Goal: Information Seeking & Learning: Learn about a topic

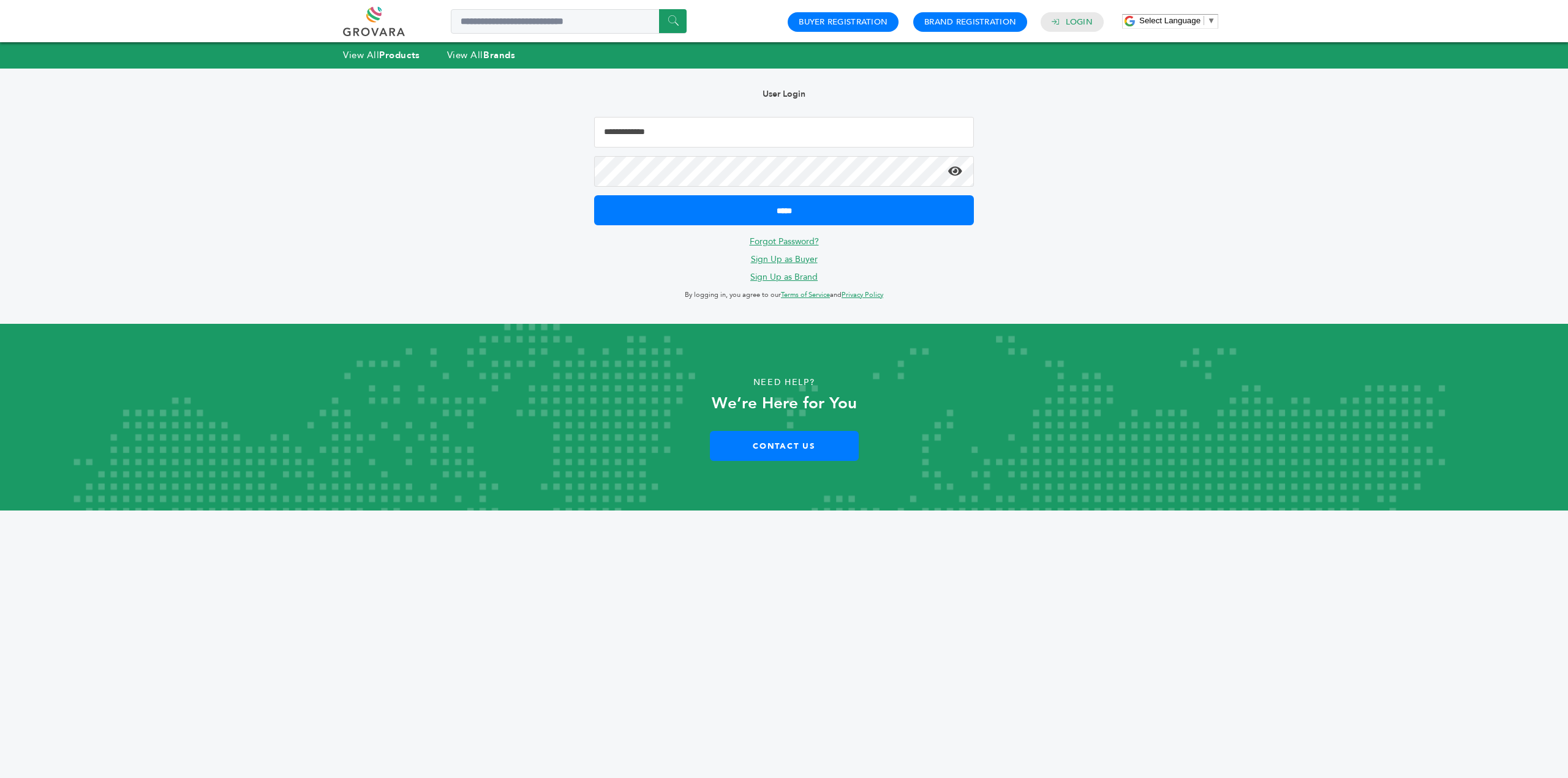
click at [662, 142] on input "Email Address" at bounding box center [784, 132] width 380 height 30
type input "**********"
click at [594, 195] on input "*****" at bounding box center [784, 210] width 380 height 30
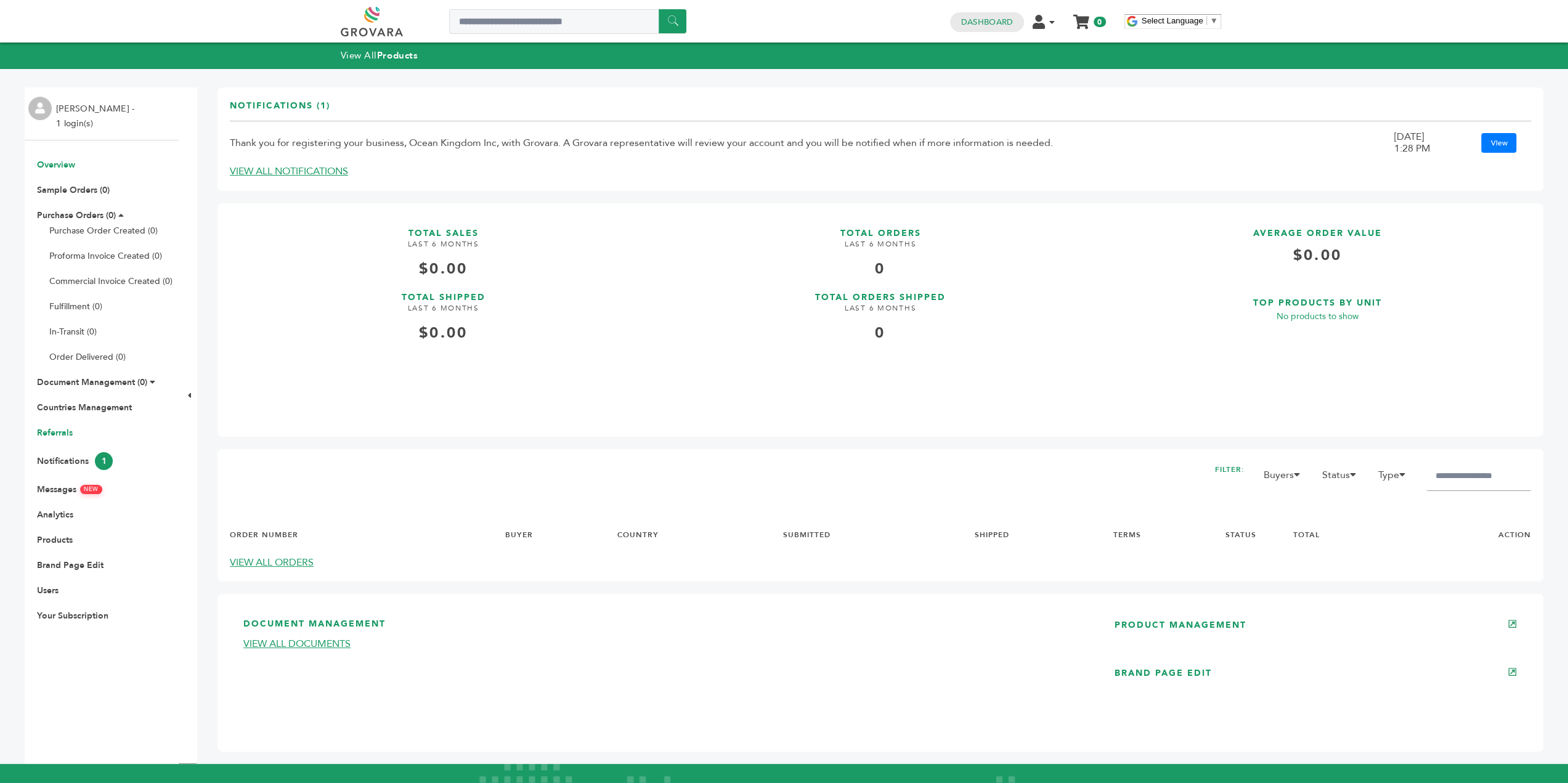
click at [70, 436] on link "Referrals" at bounding box center [55, 433] width 35 height 12
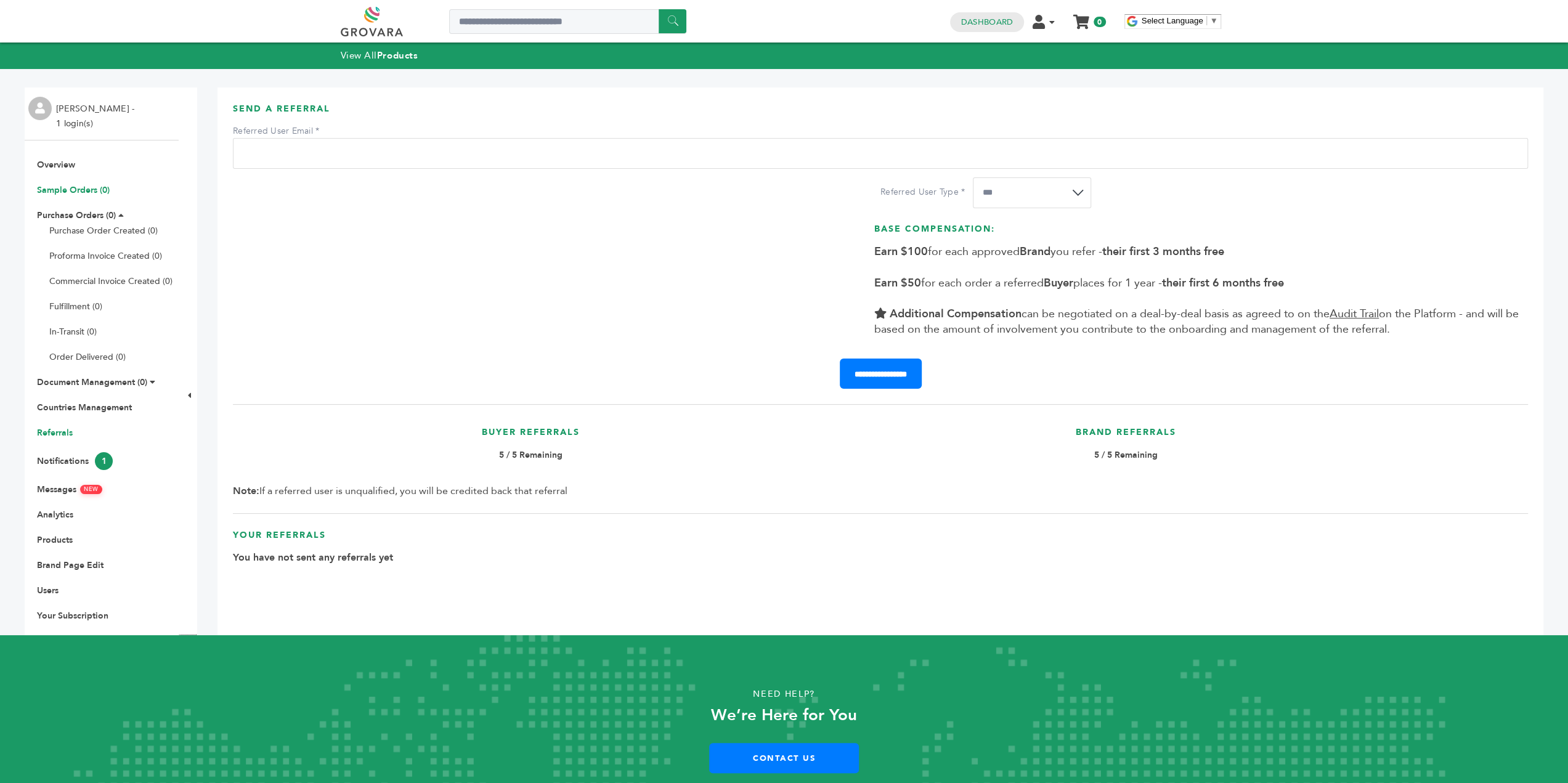
click at [99, 187] on link "Sample Orders (0)" at bounding box center [73, 189] width 73 height 12
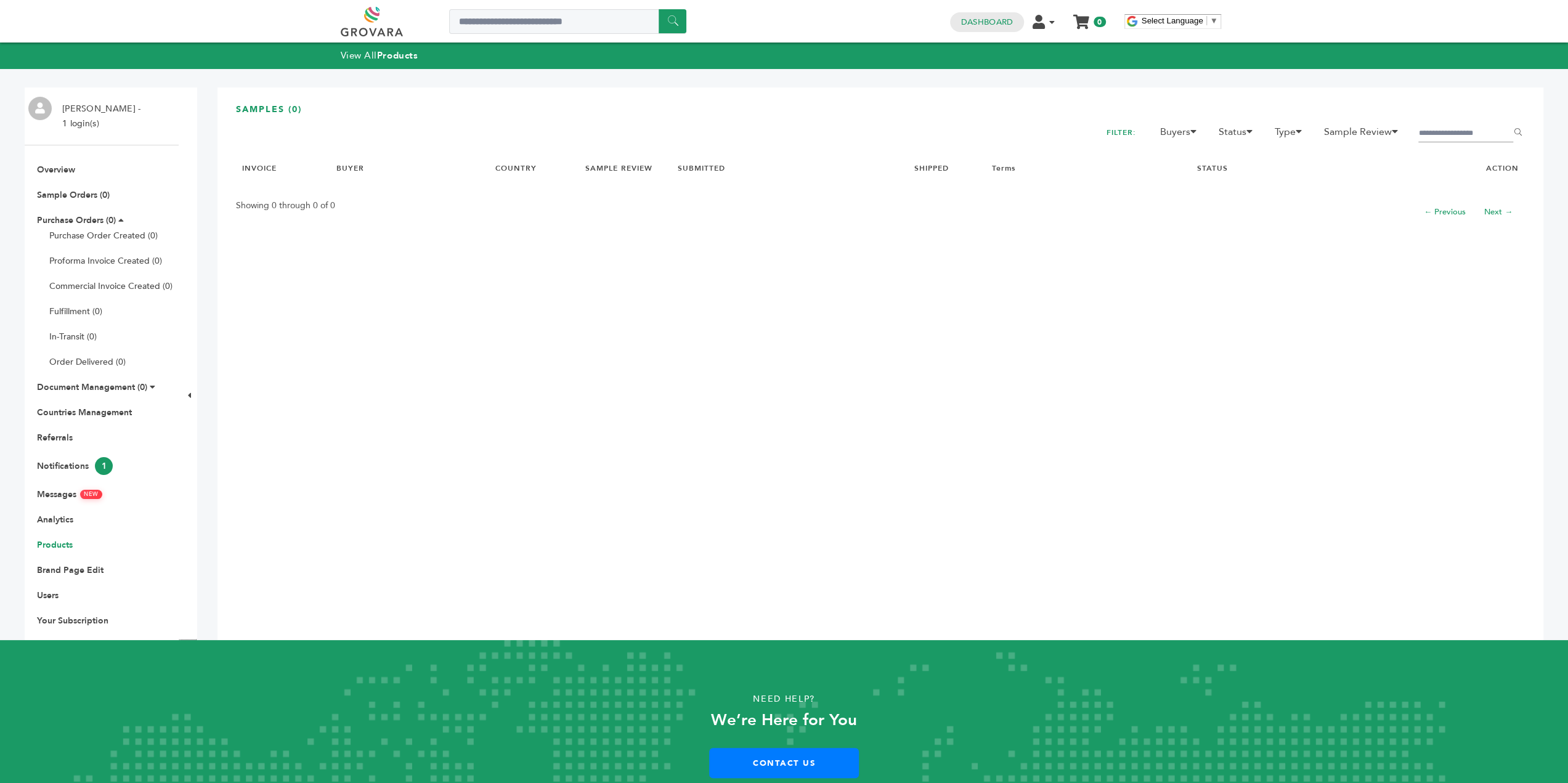
click at [68, 544] on link "Products" at bounding box center [55, 544] width 35 height 12
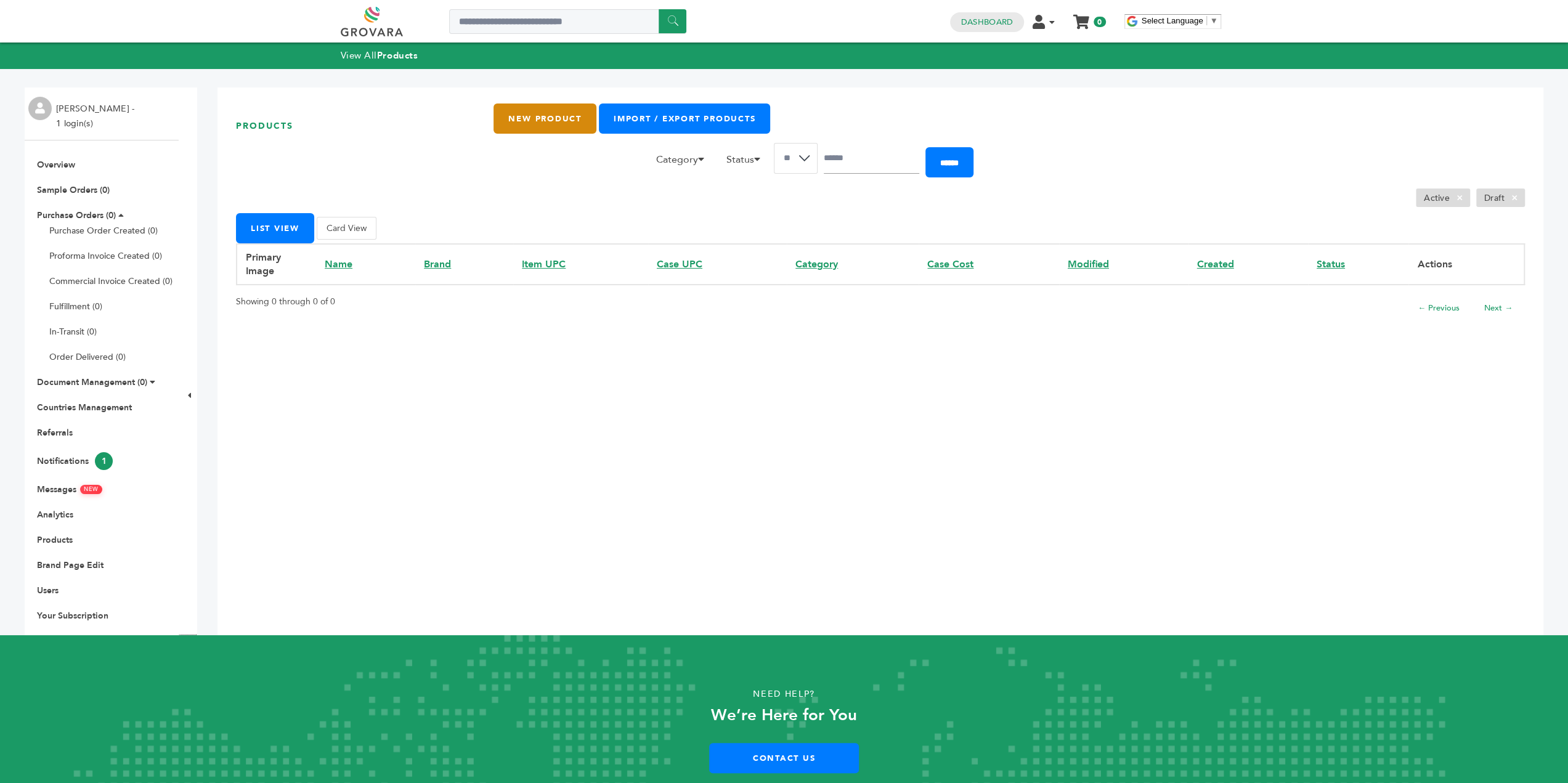
click at [560, 120] on link "New Product" at bounding box center [544, 119] width 102 height 30
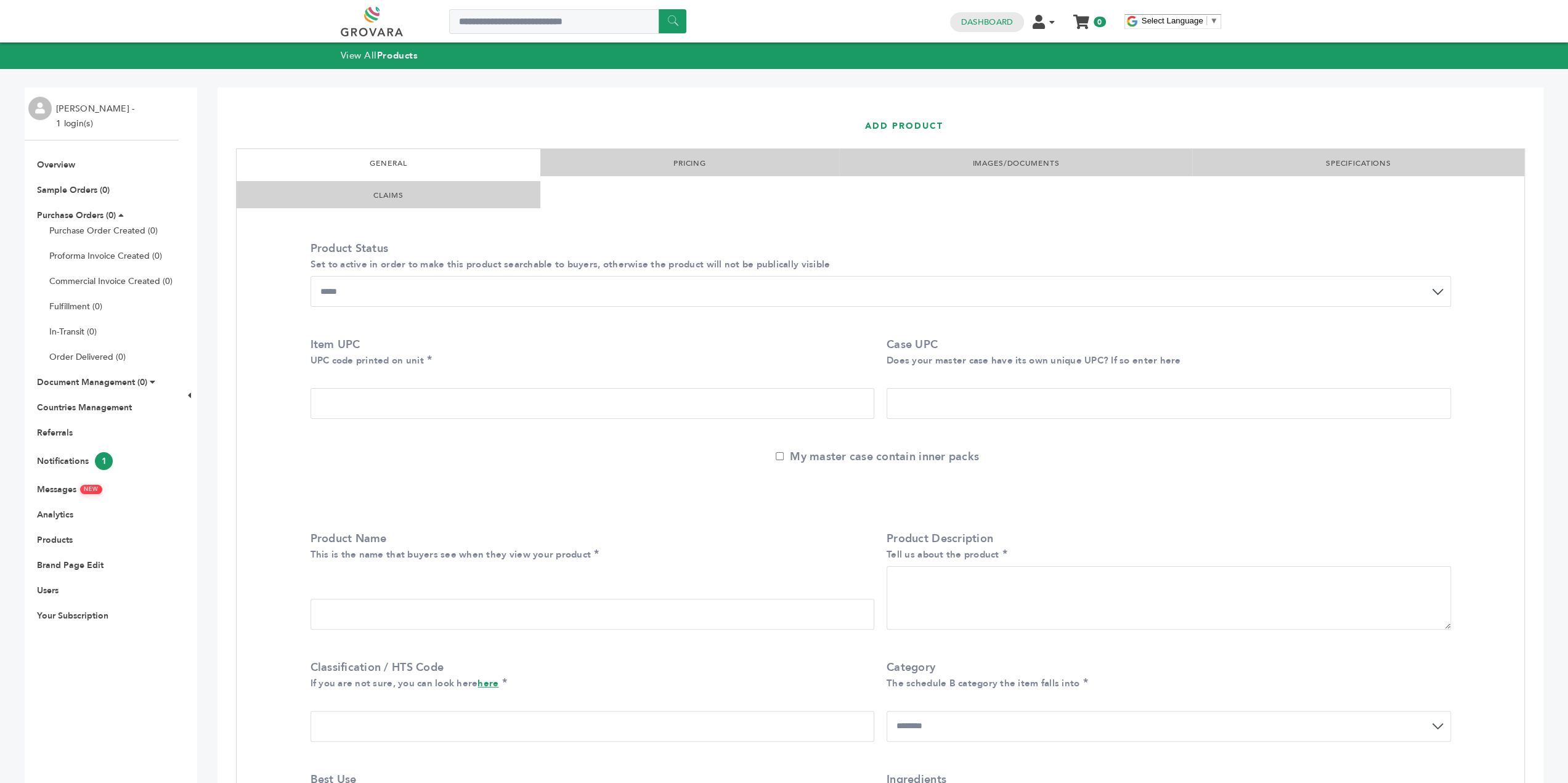
click at [538, 293] on select "**********" at bounding box center [881, 291] width 1141 height 31
click at [555, 243] on label "Product Status Set to active in order to make this product searchable to buyers…" at bounding box center [878, 256] width 1135 height 31
click at [555, 276] on select "**********" at bounding box center [881, 291] width 1141 height 31
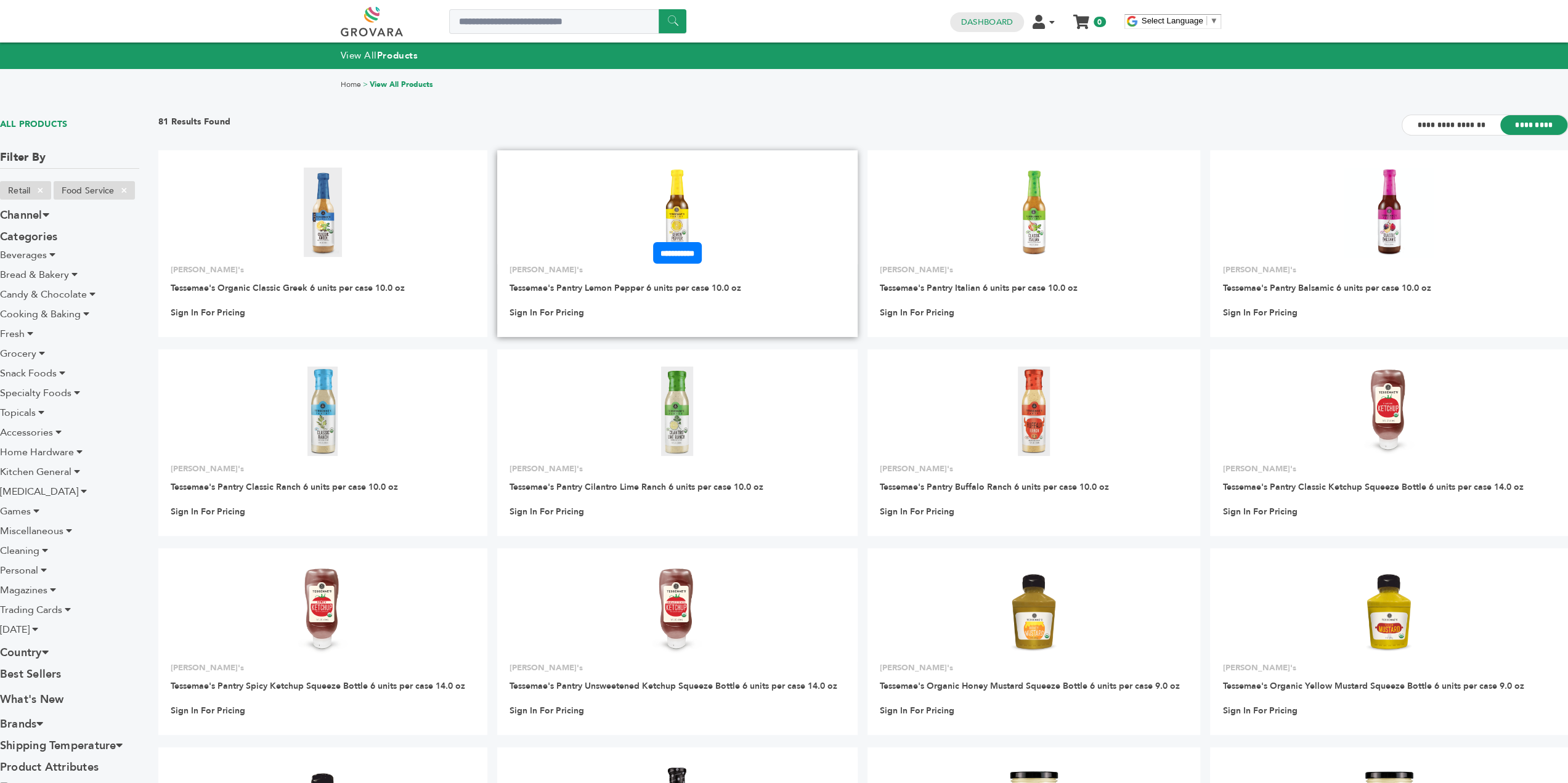
click at [679, 206] on img at bounding box center [677, 212] width 89 height 89
click at [677, 209] on img at bounding box center [677, 212] width 89 height 89
click at [704, 222] on img at bounding box center [677, 212] width 89 height 89
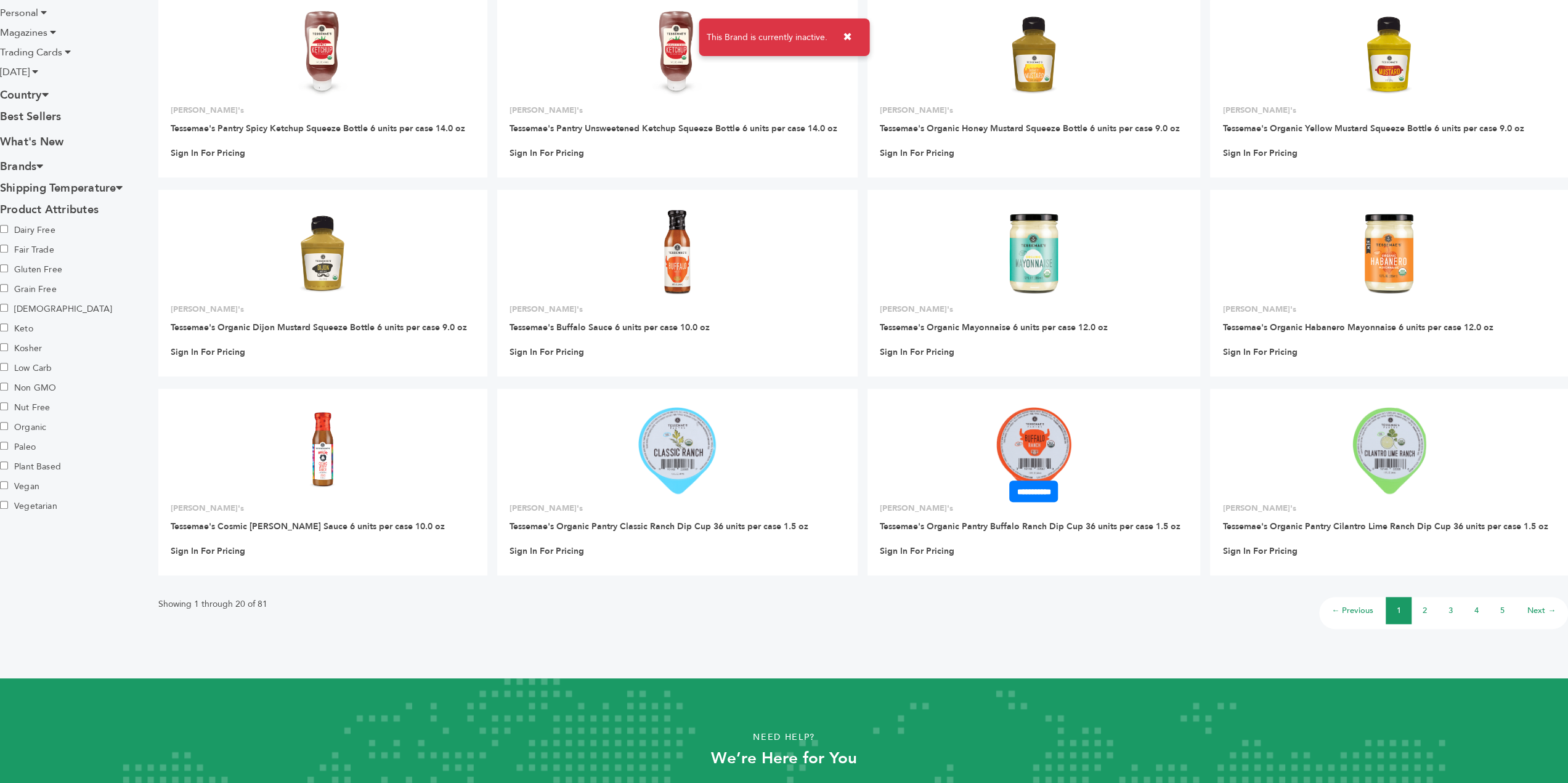
scroll to position [641, 0]
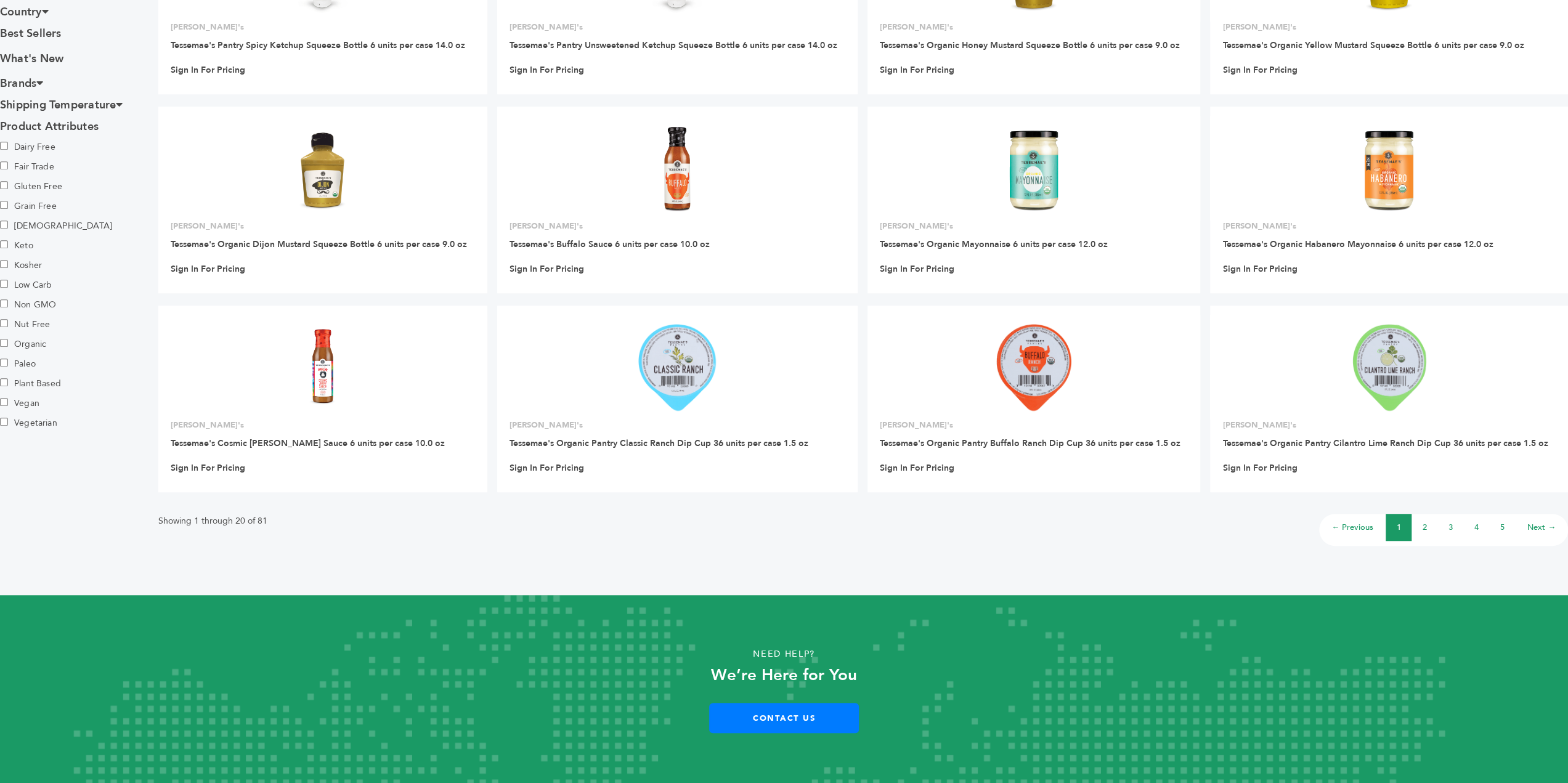
click at [1423, 527] on link "2" at bounding box center [1425, 527] width 4 height 11
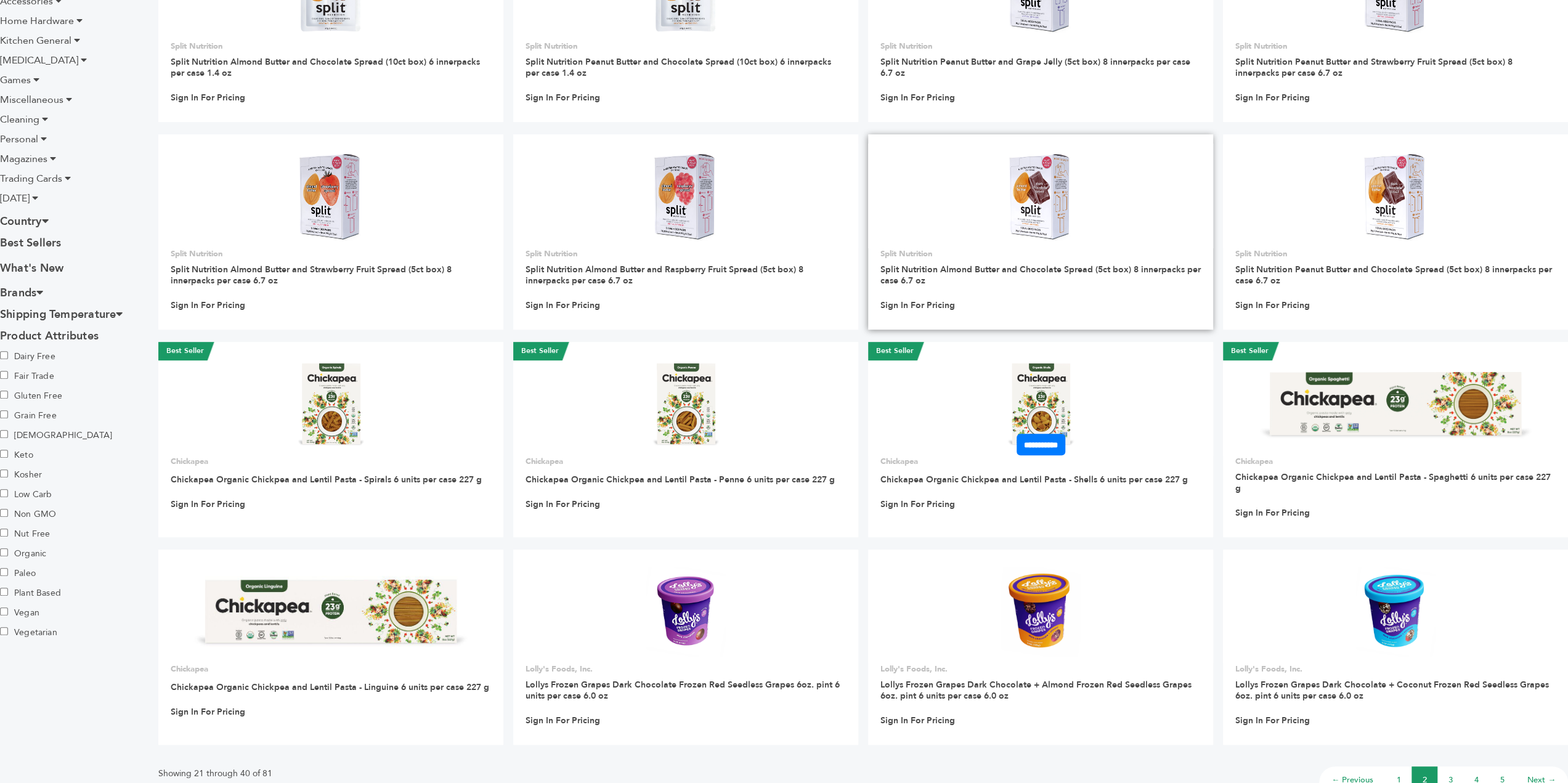
scroll to position [678, 0]
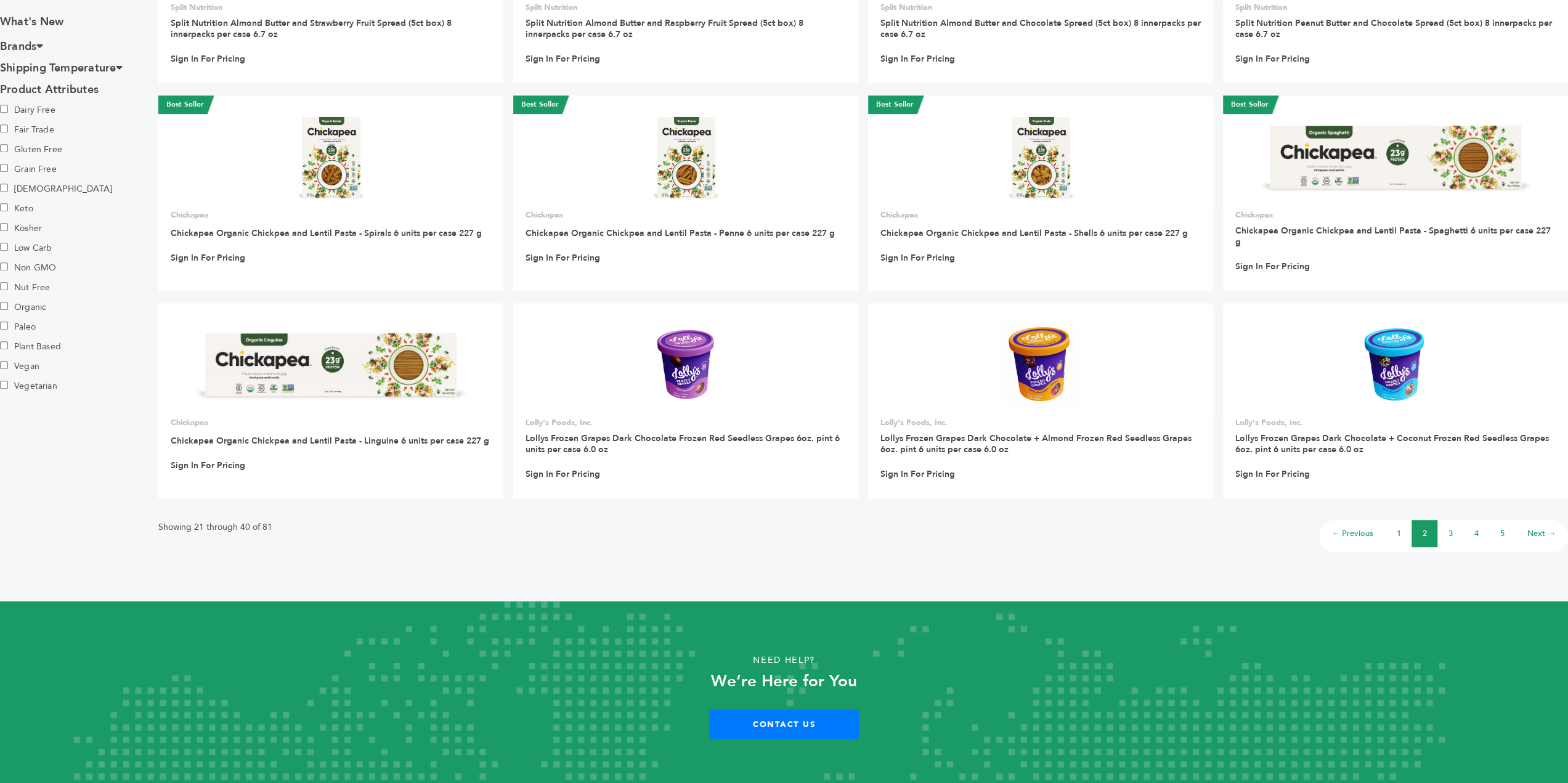
click at [1449, 536] on link "3" at bounding box center [1451, 534] width 4 height 11
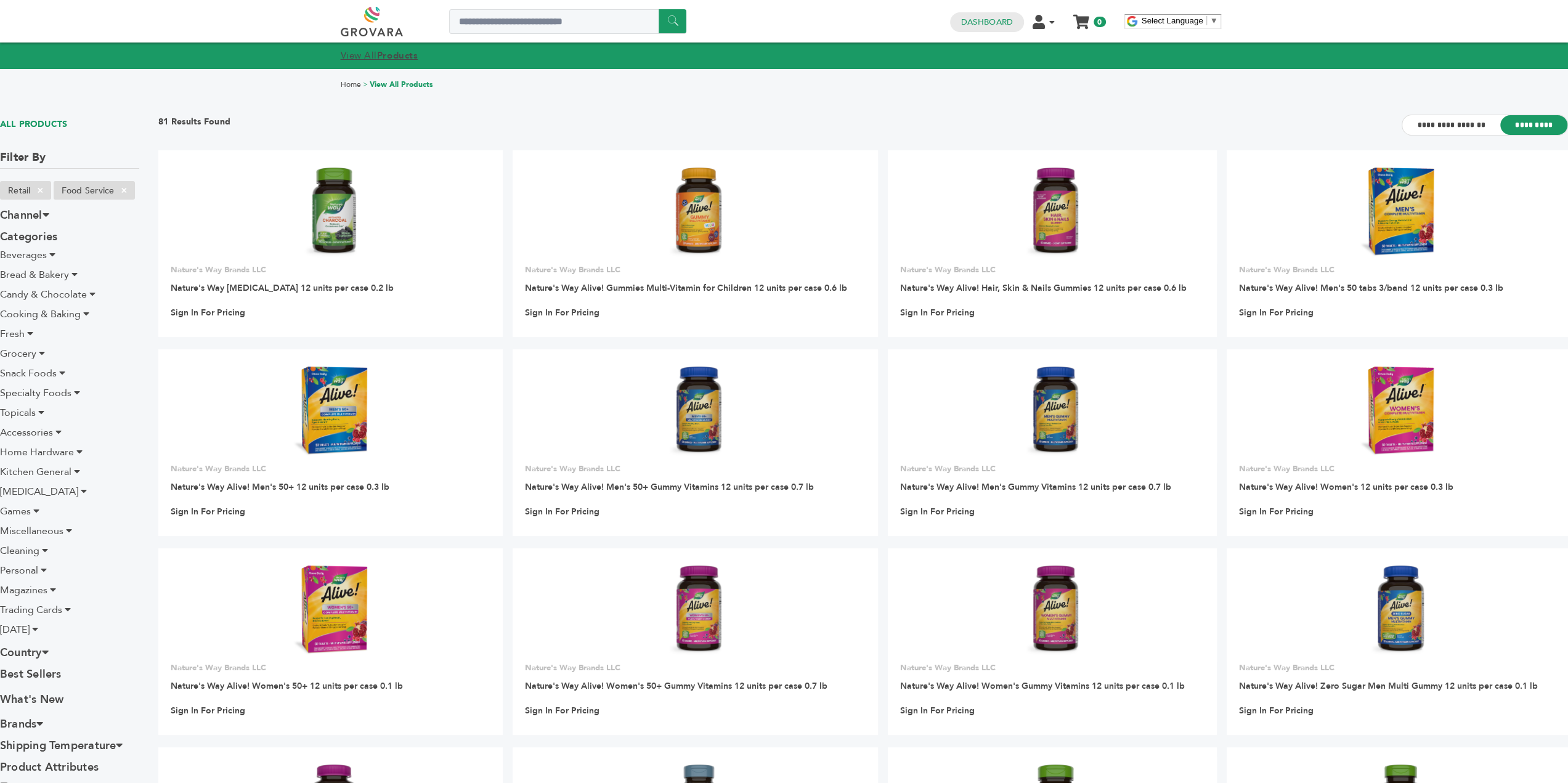
click at [411, 60] on strong "Products" at bounding box center [397, 55] width 41 height 12
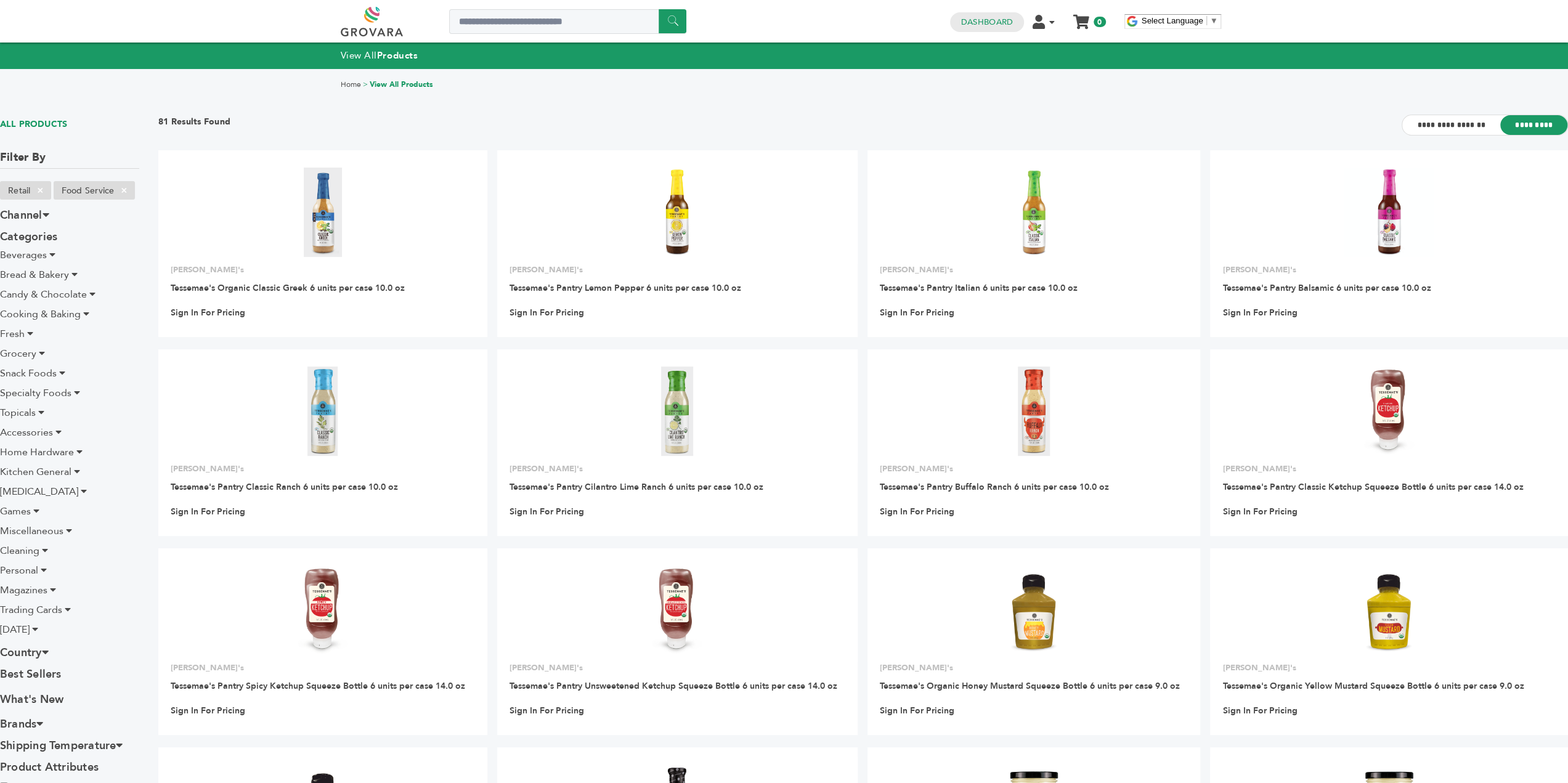
click at [76, 273] on icon at bounding box center [74, 274] width 6 height 10
click at [32, 336] on icon at bounding box center [30, 333] width 6 height 10
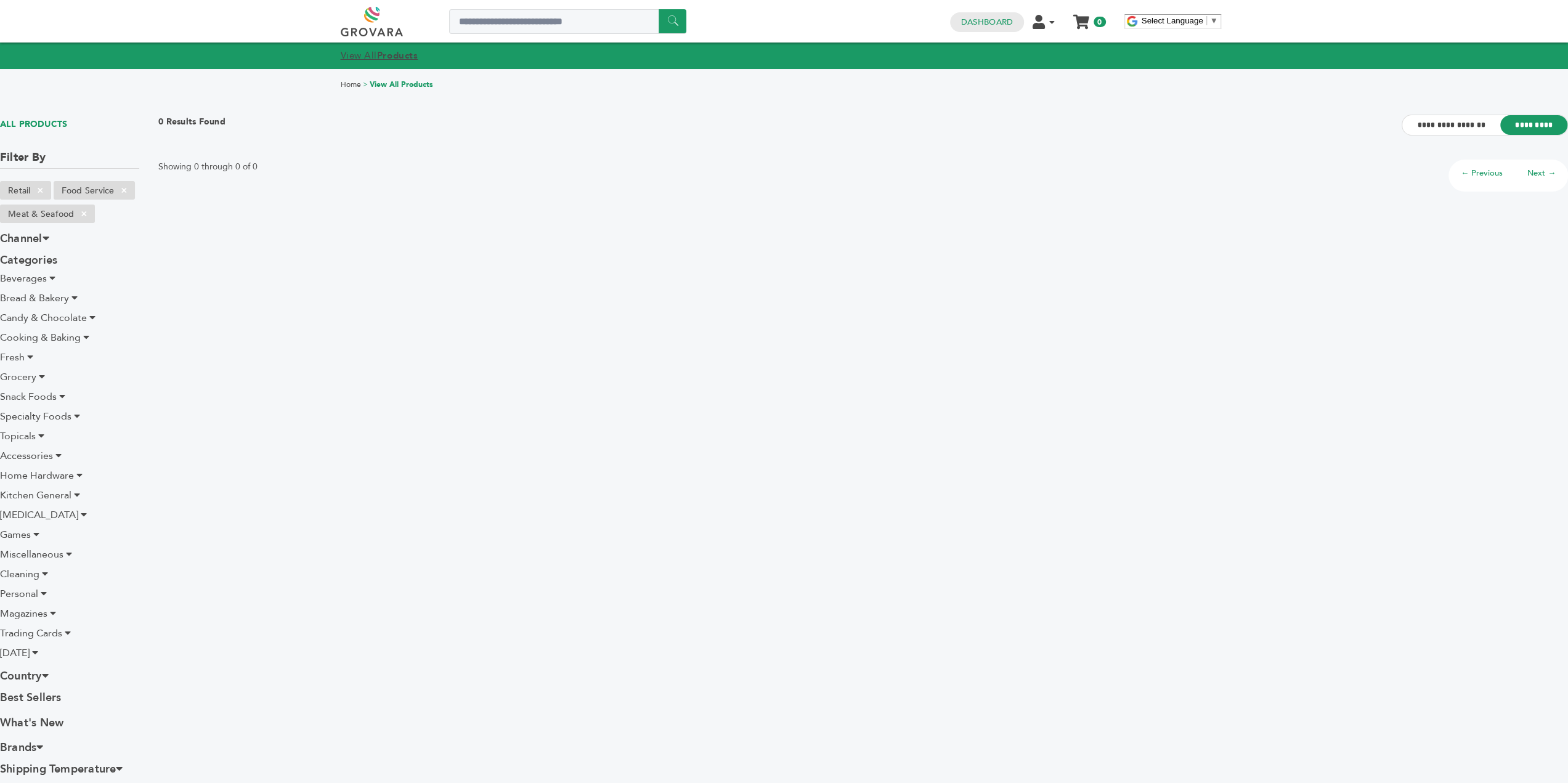
click at [386, 56] on strong "Products" at bounding box center [397, 55] width 41 height 12
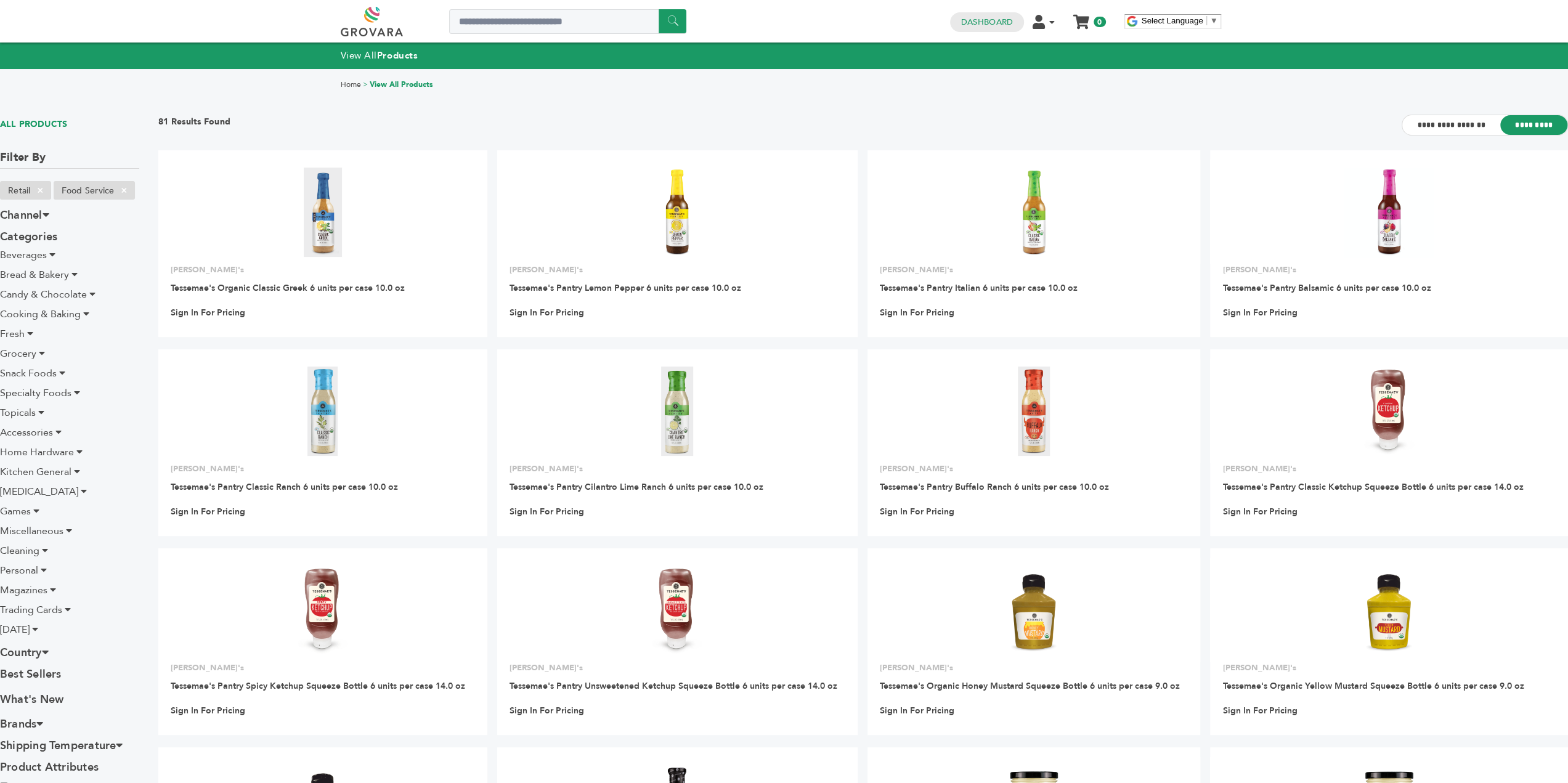
click at [376, 22] on link at bounding box center [386, 21] width 90 height 29
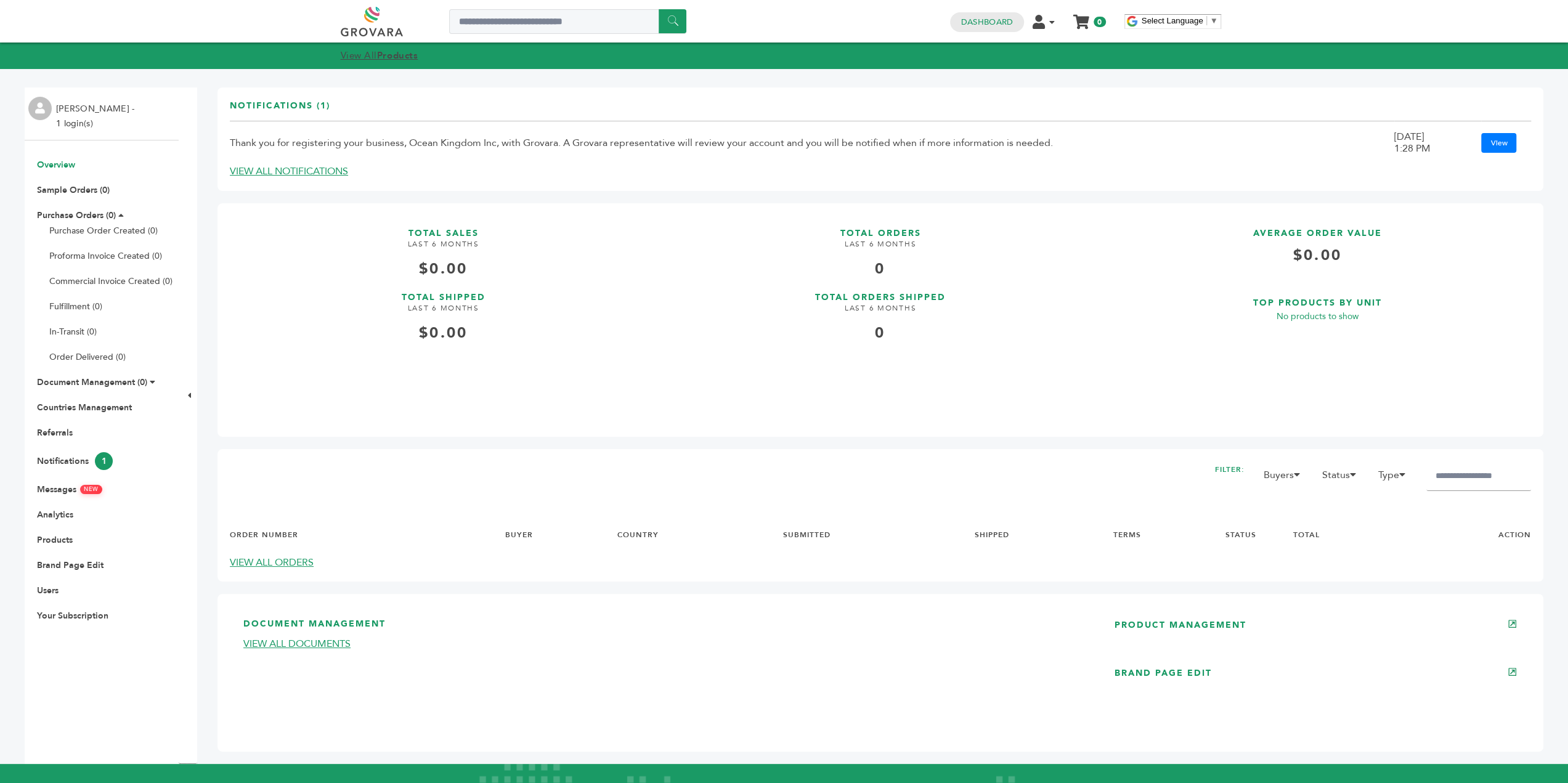
click at [378, 58] on link "View All Products" at bounding box center [380, 55] width 78 height 12
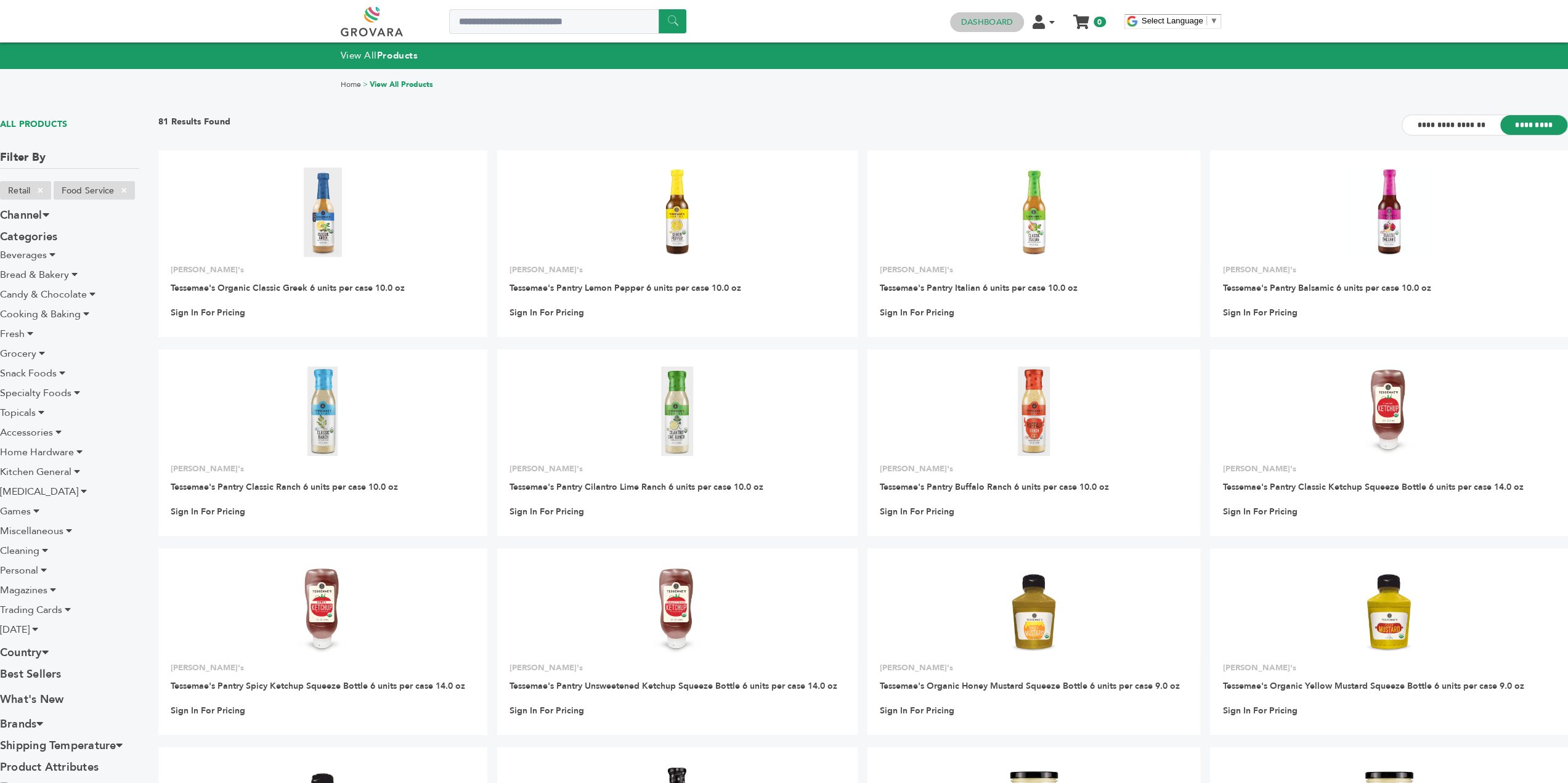
click at [994, 26] on link "Dashboard" at bounding box center [987, 22] width 52 height 11
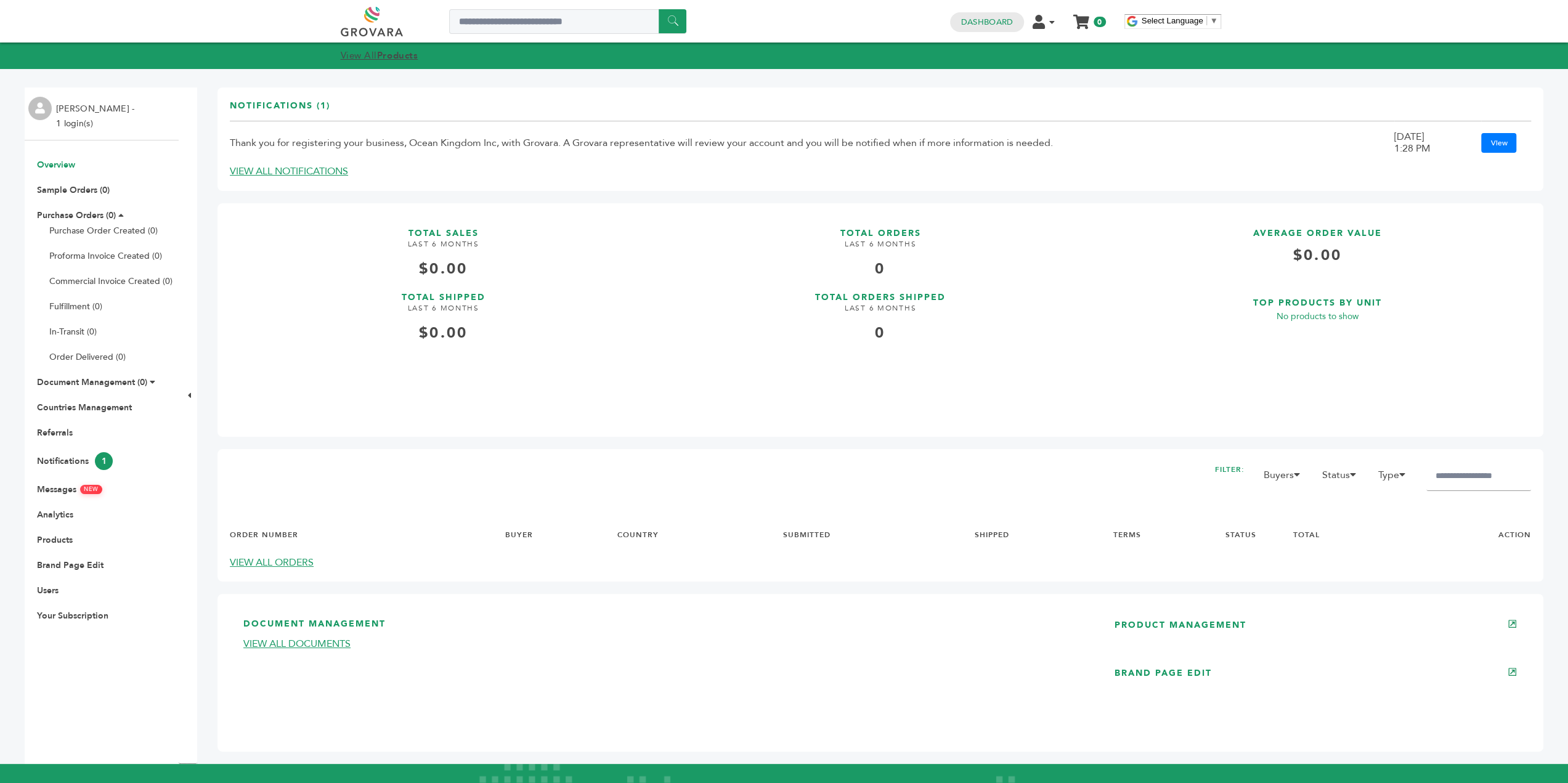
click at [383, 56] on strong "Products" at bounding box center [397, 55] width 41 height 12
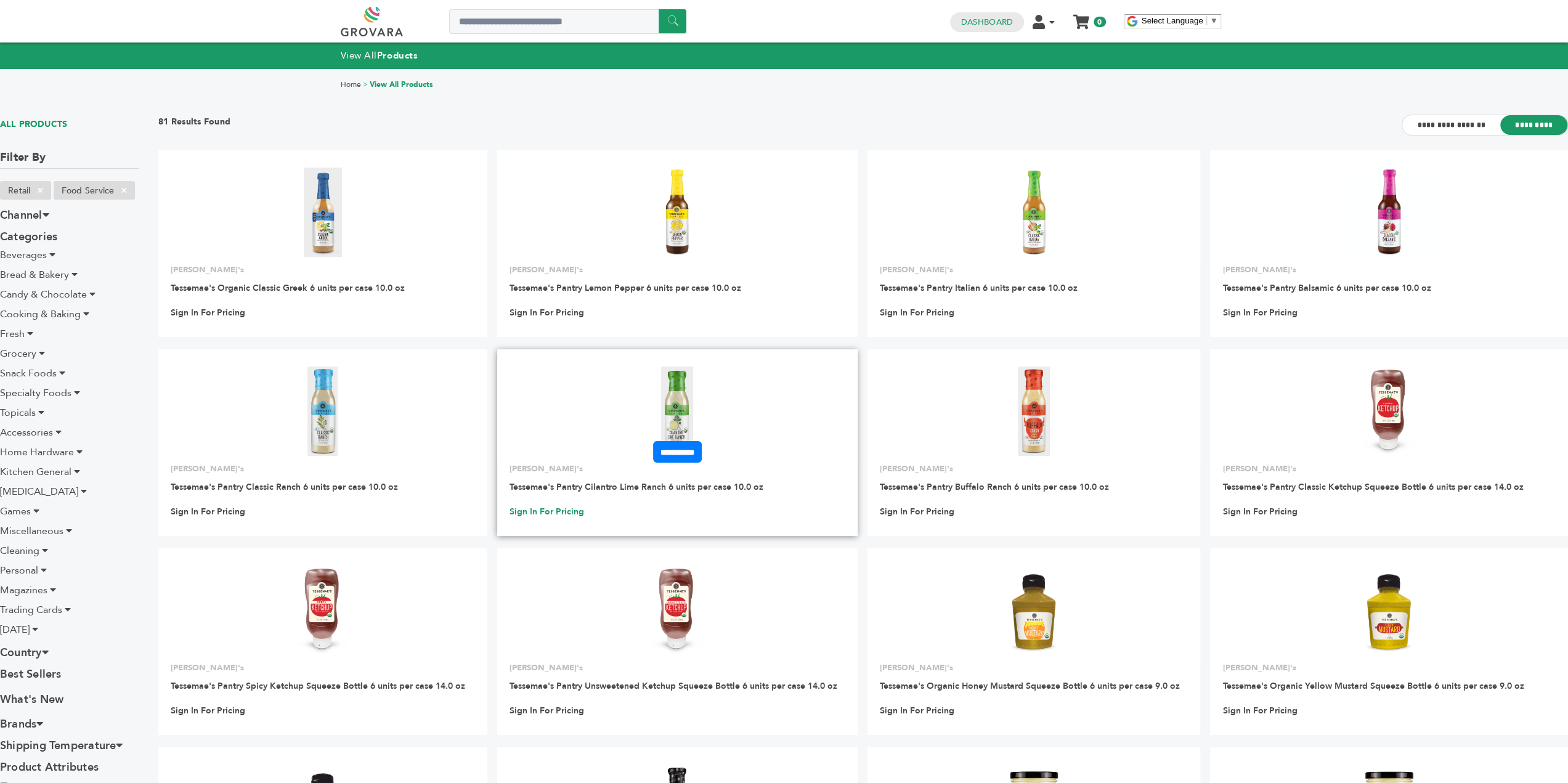
click at [563, 515] on link "Sign In For Pricing" at bounding box center [547, 512] width 74 height 11
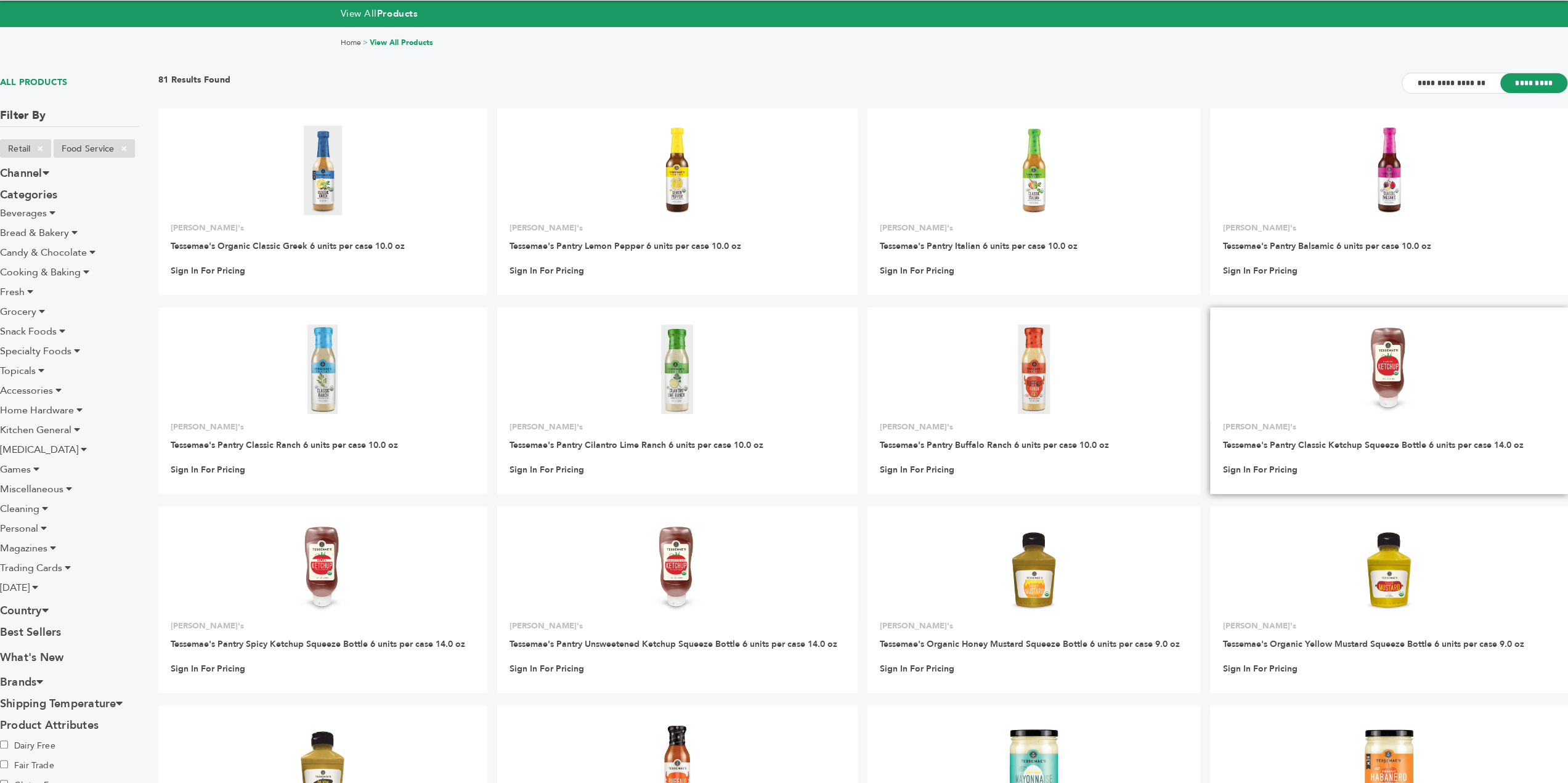
scroll to position [61, 0]
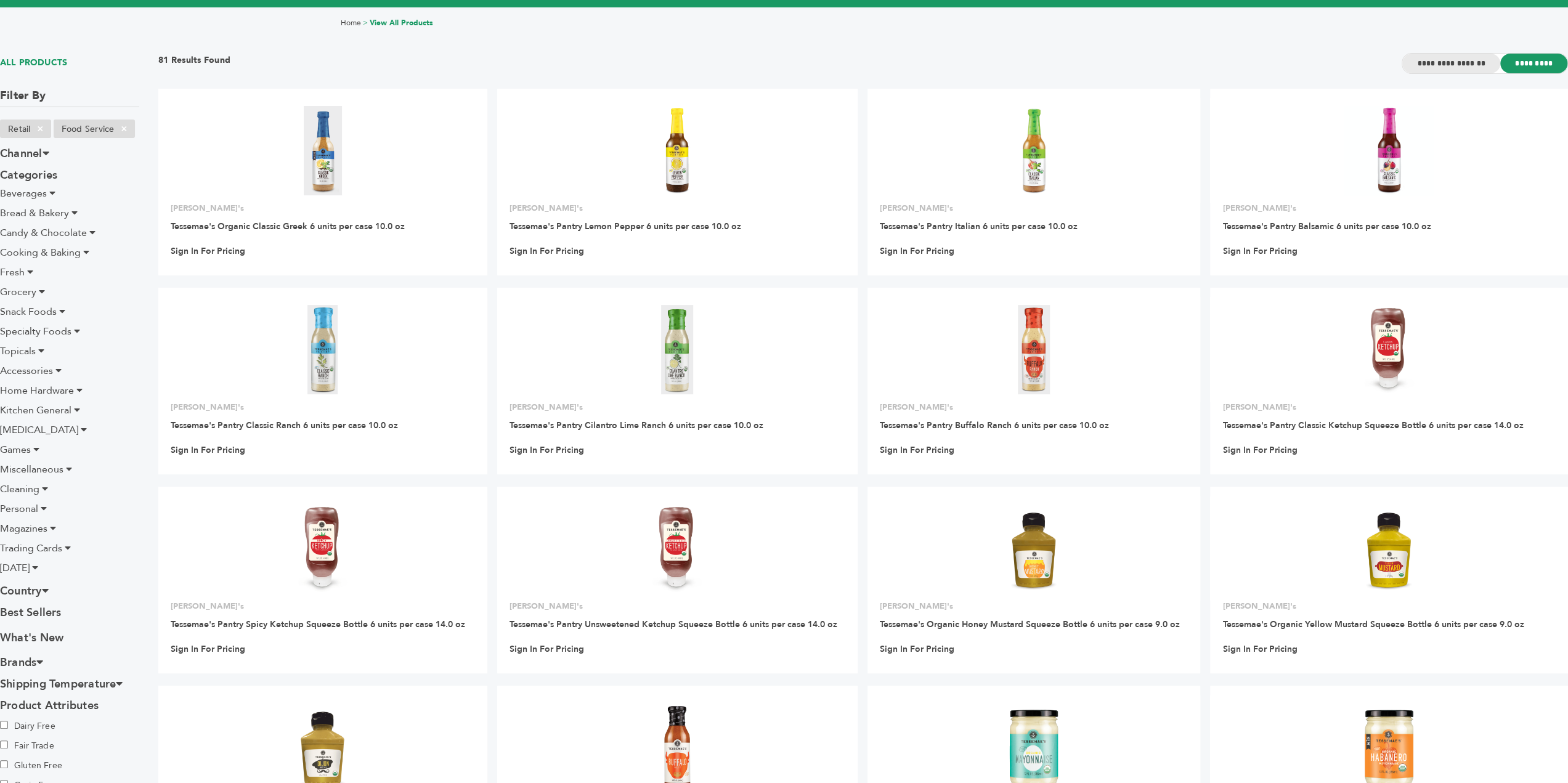
click at [1464, 58] on input "**********" at bounding box center [1451, 63] width 98 height 20
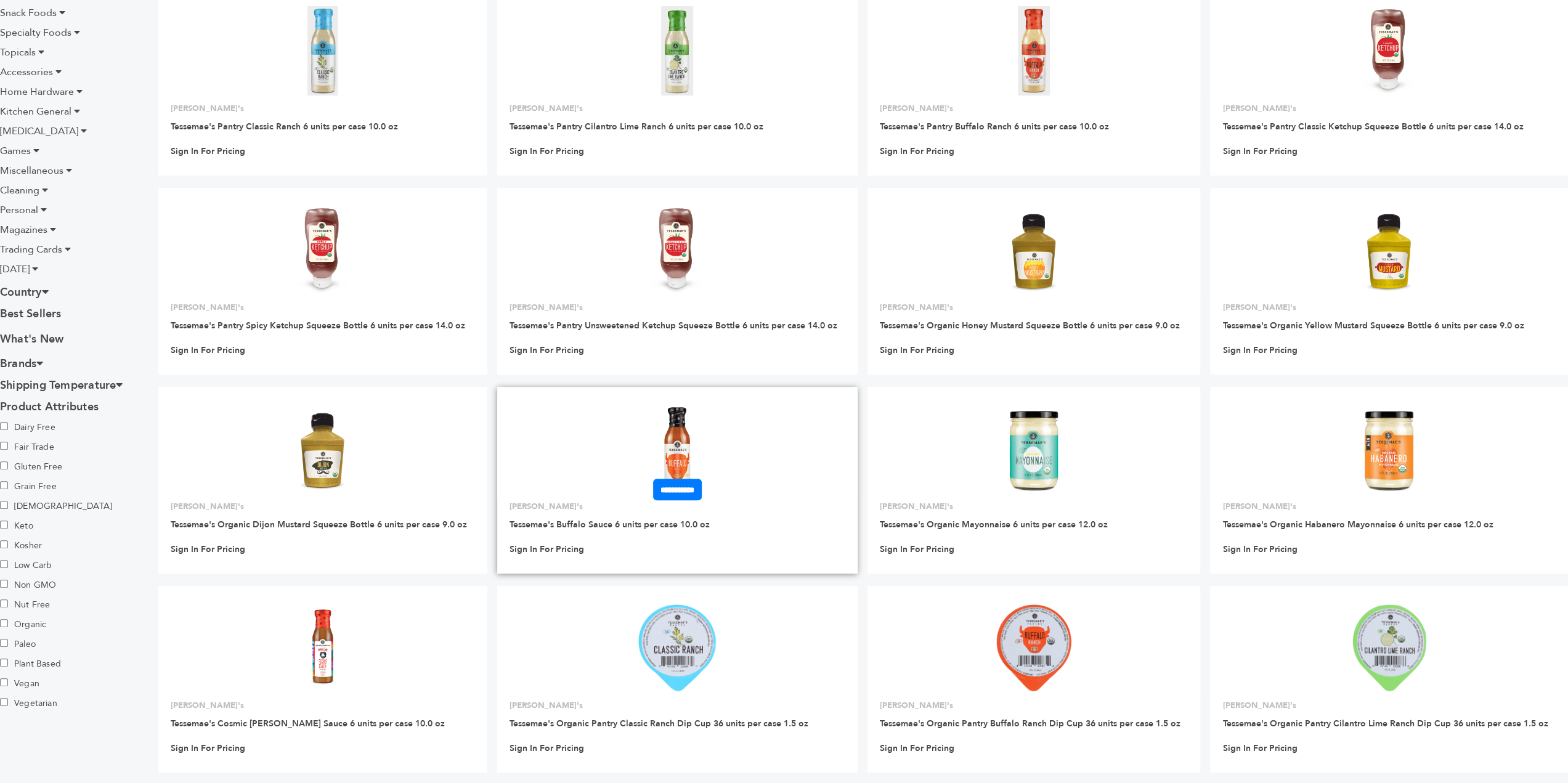
scroll to position [555, 0]
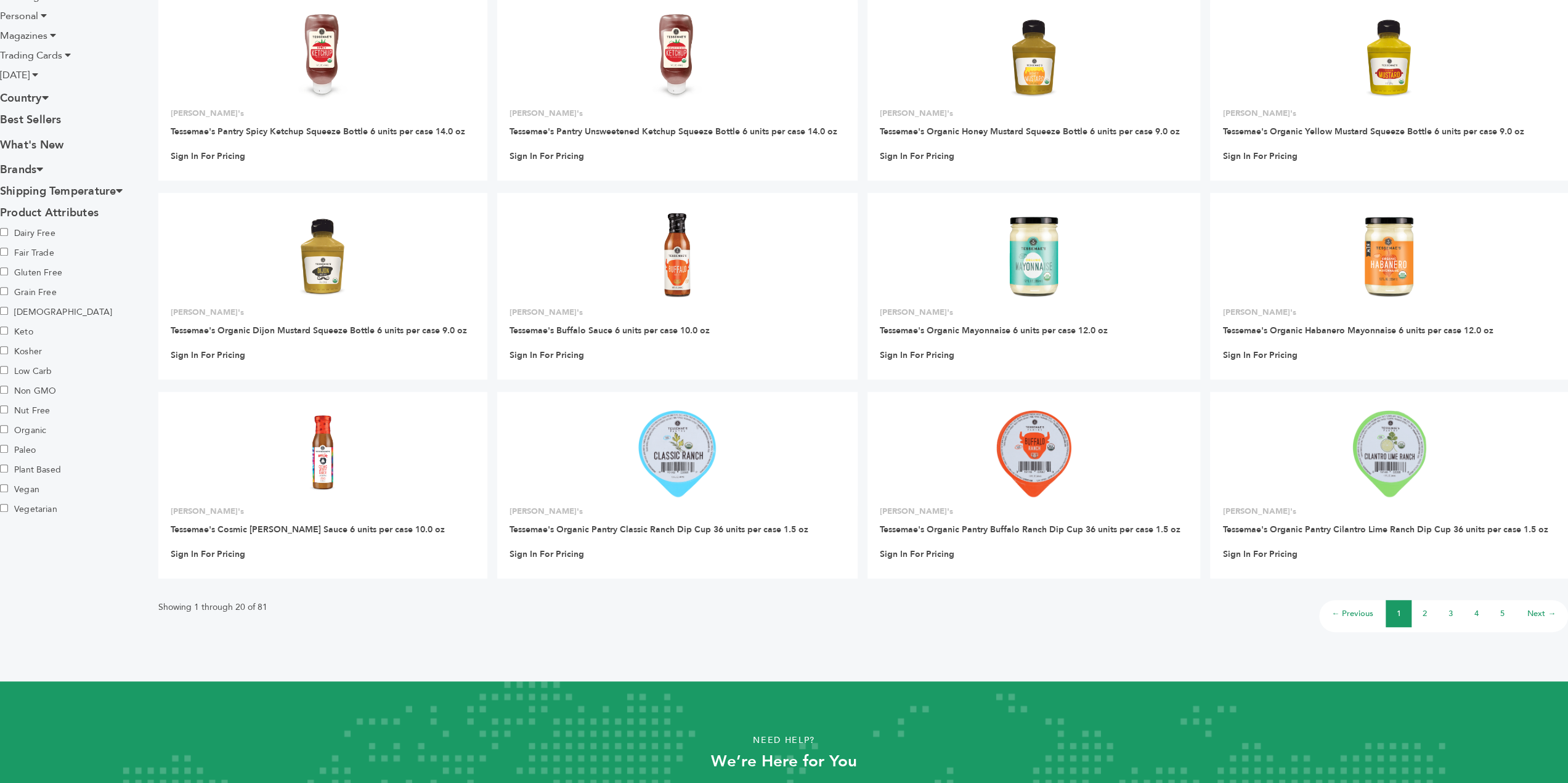
click at [1419, 615] on li "2" at bounding box center [1425, 614] width 26 height 27
click at [1424, 617] on link "2" at bounding box center [1425, 613] width 4 height 11
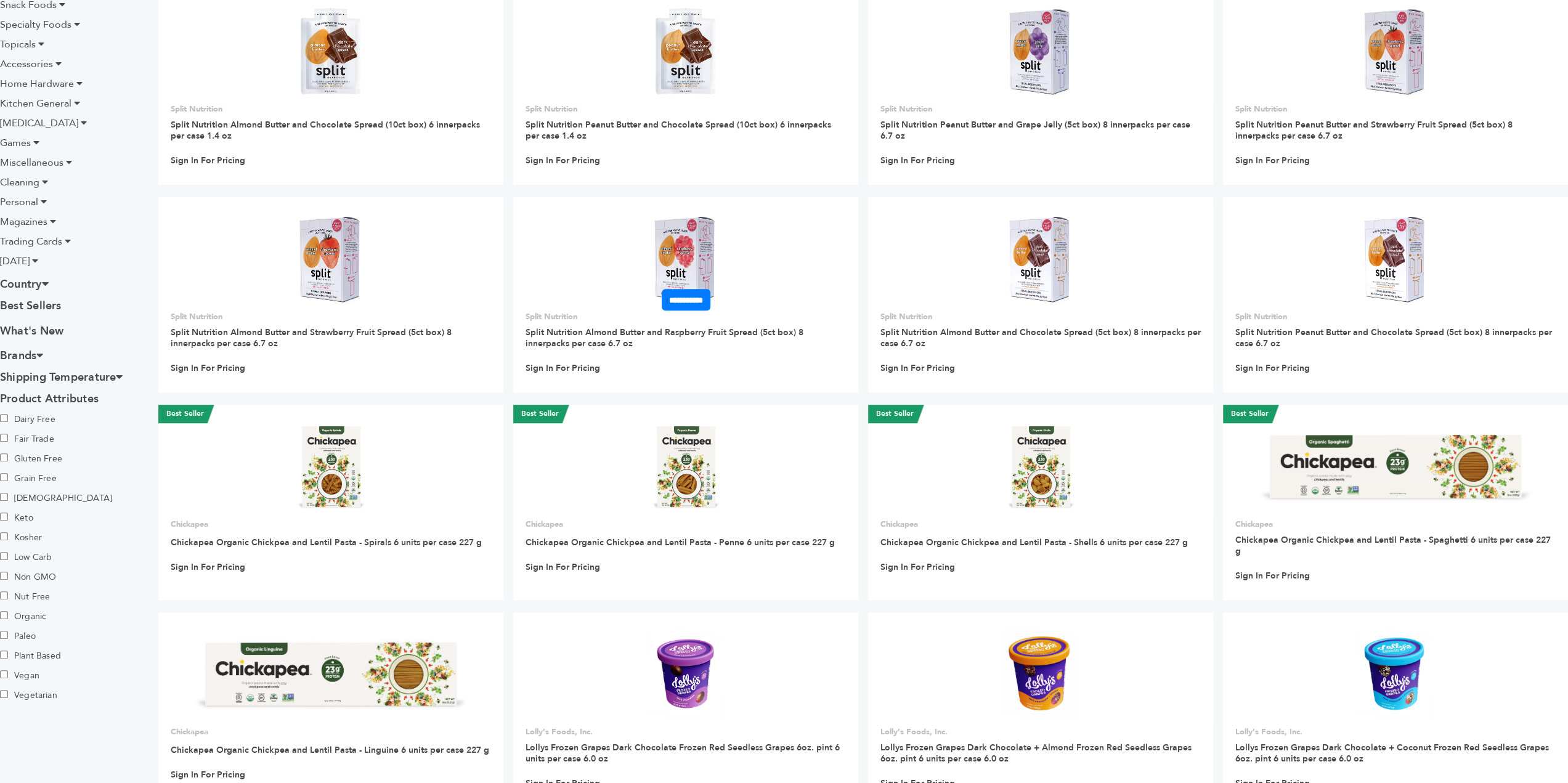
scroll to position [367, 0]
